Goal: Task Accomplishment & Management: Use online tool/utility

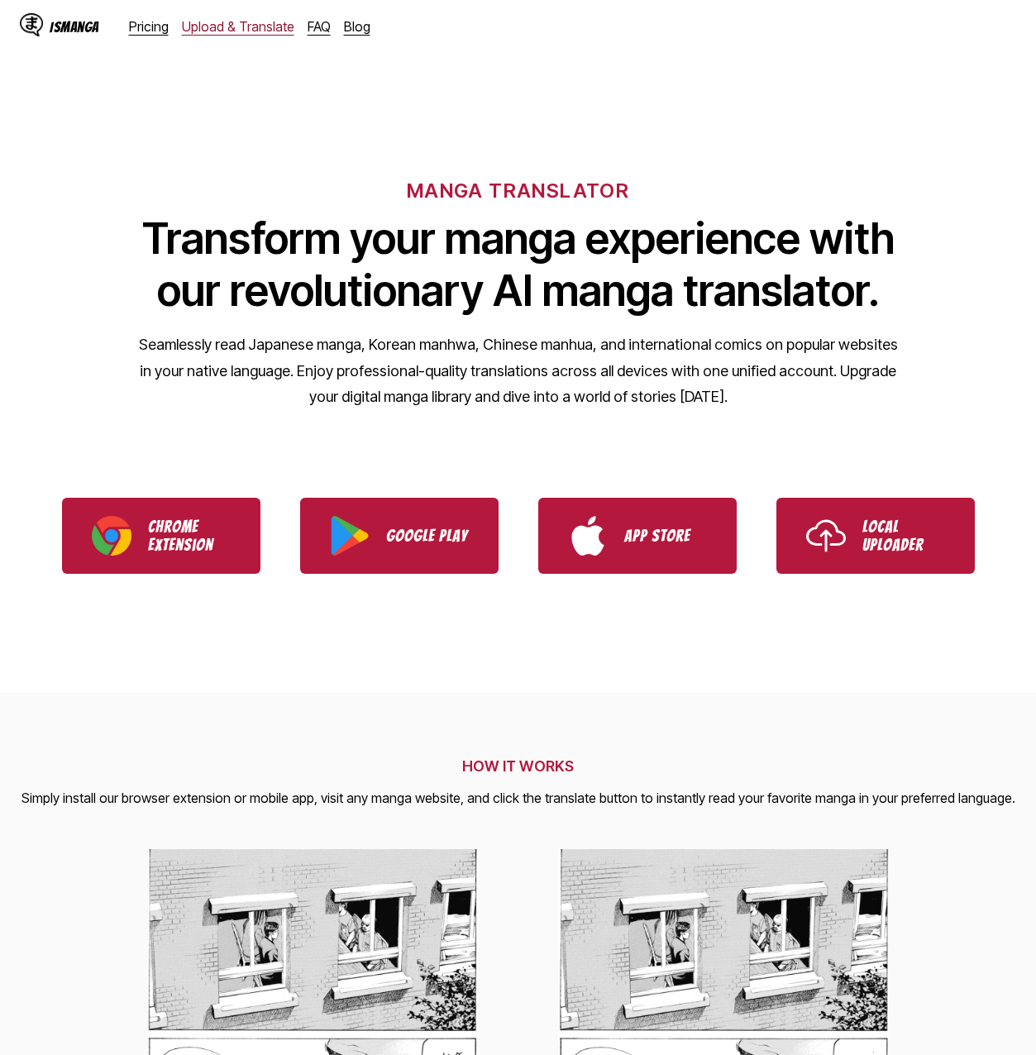
click at [183, 25] on link "Upload & Translate" at bounding box center [238, 26] width 112 height 17
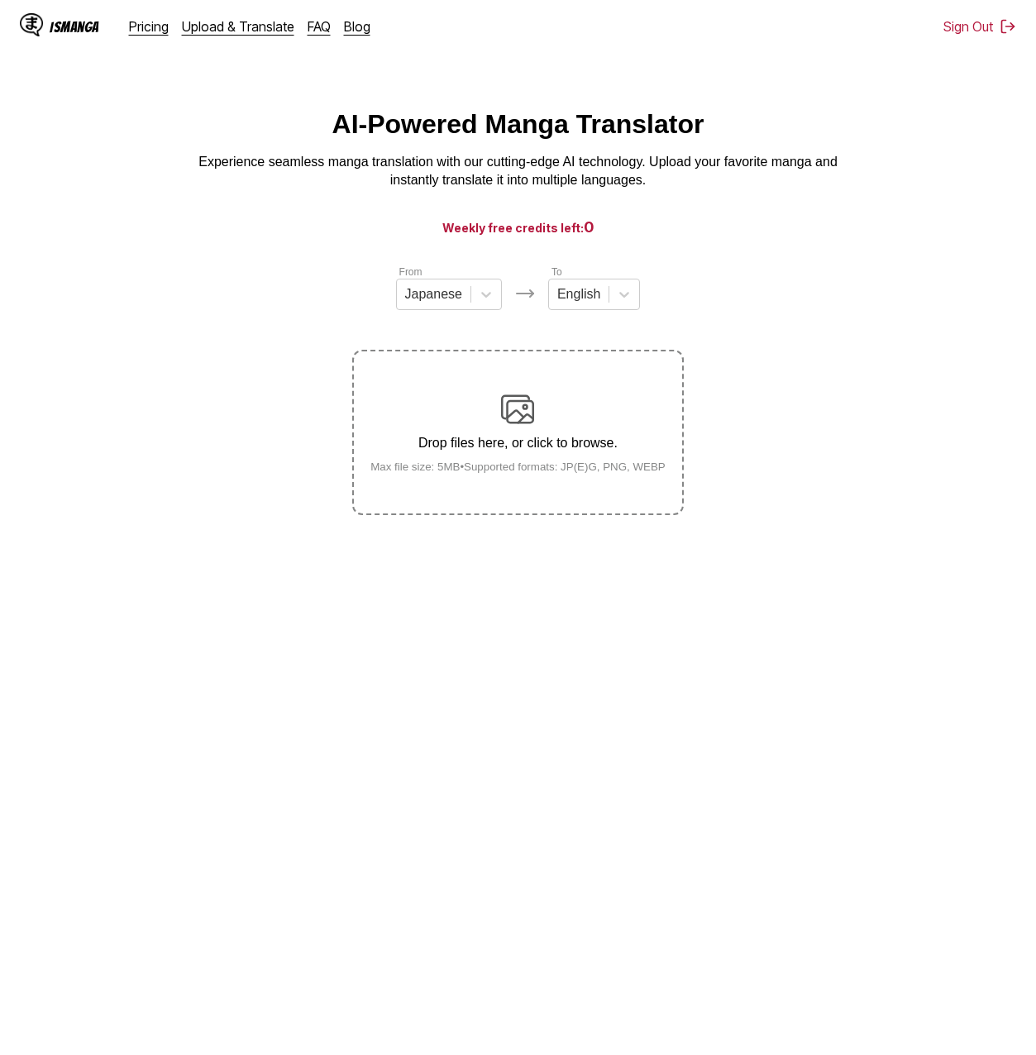
click at [861, 262] on main "AI-Powered Manga Translator Experience seamless manga translation with our cutt…" at bounding box center [518, 583] width 1036 height 949
